Goal: Find specific page/section: Find specific page/section

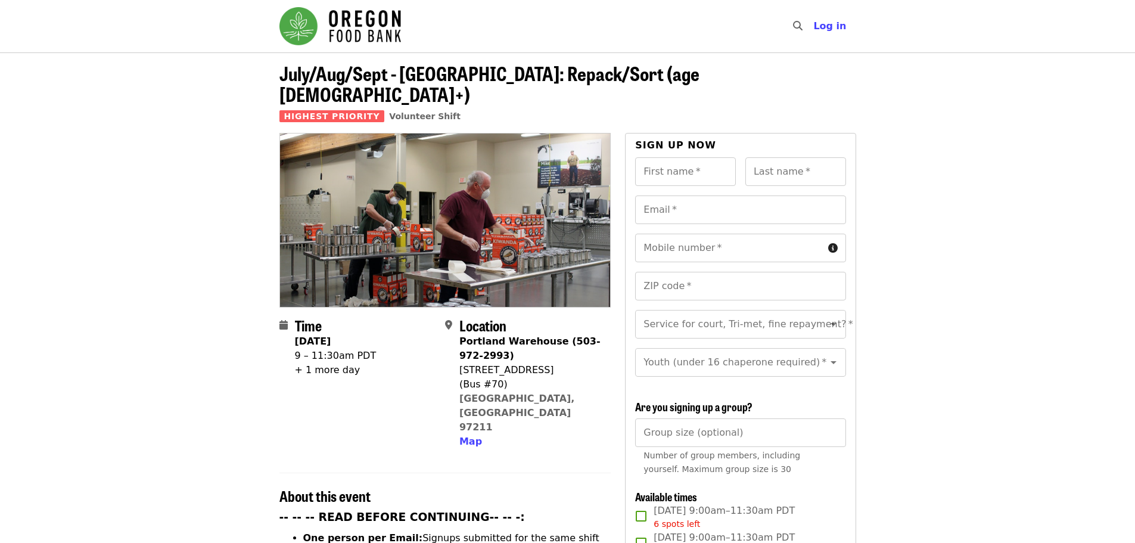
click at [301, 315] on span "Time" at bounding box center [308, 325] width 27 height 21
click at [283, 319] on icon "calendar icon" at bounding box center [283, 324] width 8 height 11
drag, startPoint x: 450, startPoint y: 350, endPoint x: 526, endPoint y: 350, distance: 76.3
click at [525, 350] on div "Location [GEOGRAPHIC_DATA] (503-972-2993) [STREET_ADDRESS] Map" at bounding box center [523, 383] width 156 height 132
drag, startPoint x: 560, startPoint y: 354, endPoint x: 544, endPoint y: 355, distance: 16.1
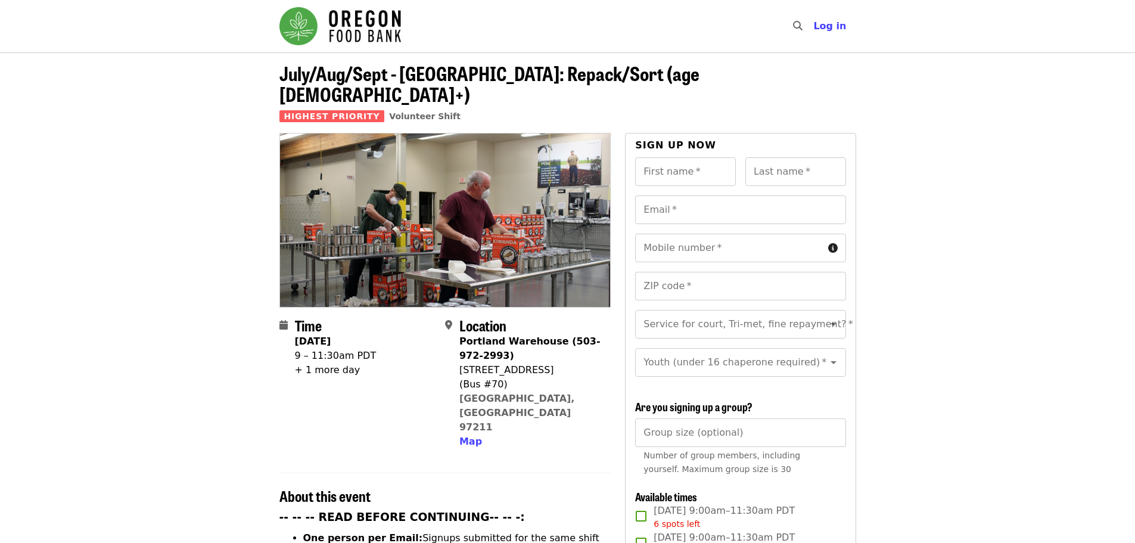
click at [558, 363] on div "[STREET_ADDRESS]" at bounding box center [530, 370] width 142 height 14
drag, startPoint x: 533, startPoint y: 352, endPoint x: 459, endPoint y: 354, distance: 73.9
click at [459, 363] on div "[STREET_ADDRESS]" at bounding box center [530, 370] width 142 height 14
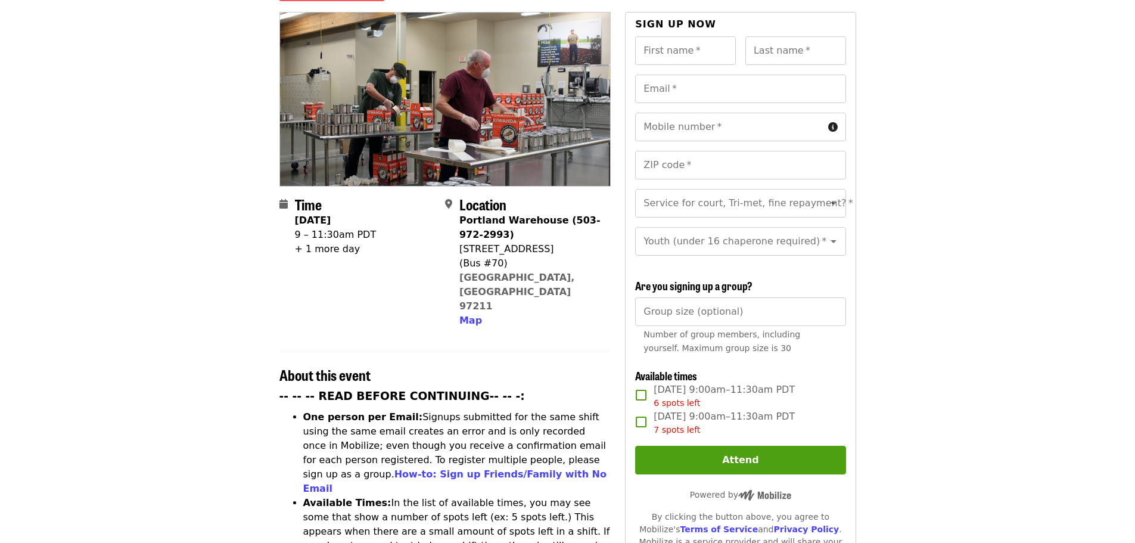
scroll to position [238, 0]
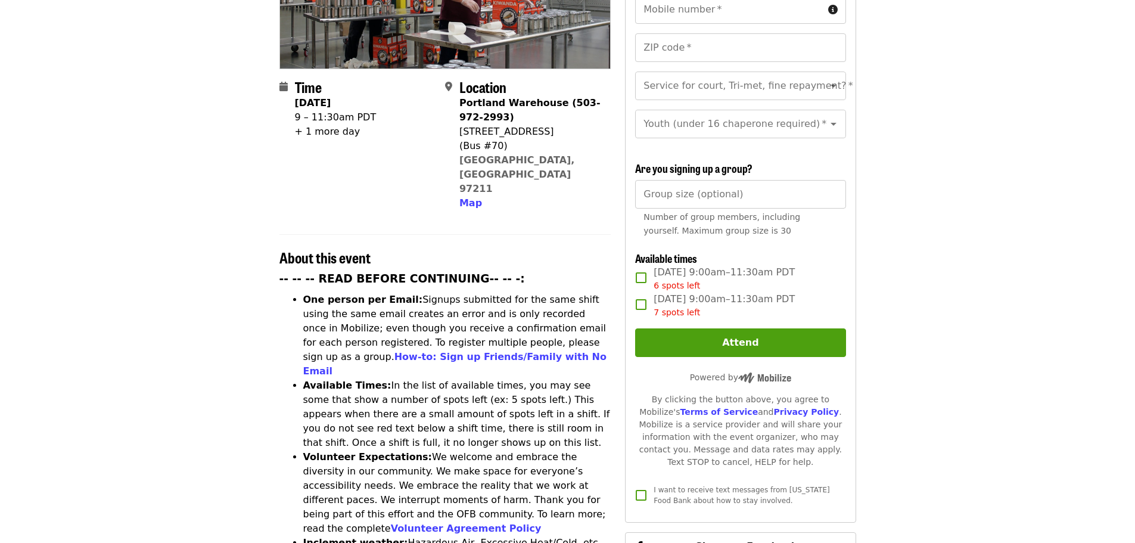
click at [126, 186] on article "July/Aug/Sept - [GEOGRAPHIC_DATA]: Repack/Sort (age [DEMOGRAPHIC_DATA]+) Highes…" at bounding box center [567, 446] width 1135 height 1264
